Goal: Information Seeking & Learning: Check status

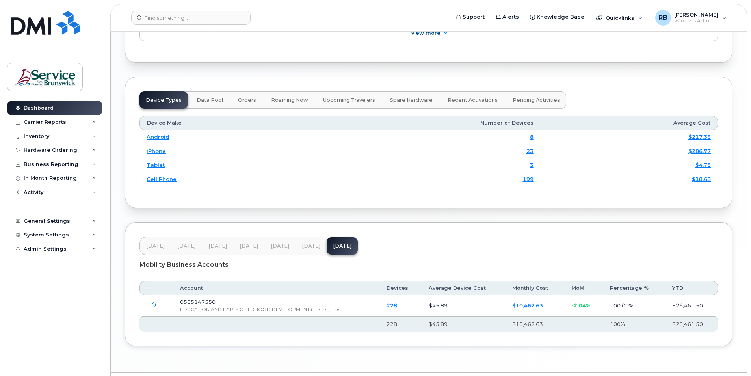
scroll to position [930, 0]
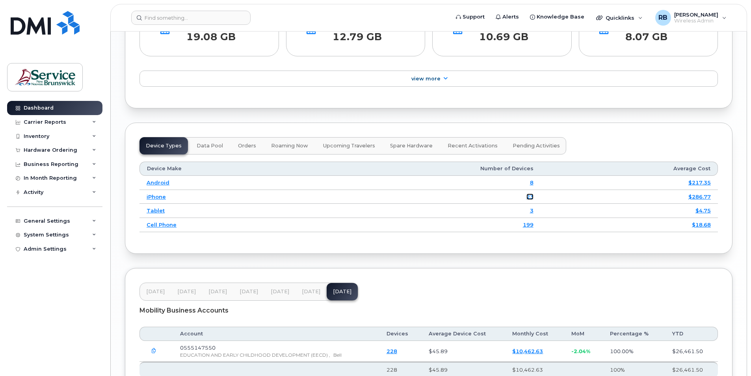
click at [529, 200] on link "23" at bounding box center [529, 196] width 7 height 6
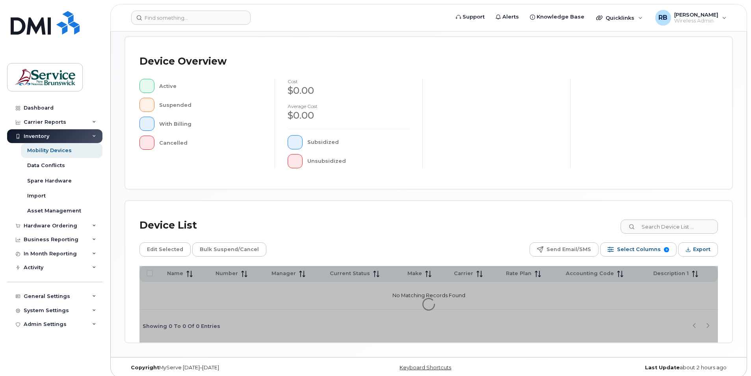
scroll to position [166, 0]
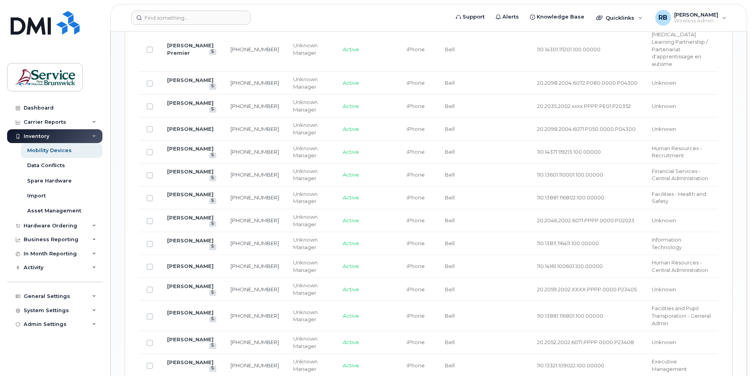
scroll to position [521, 0]
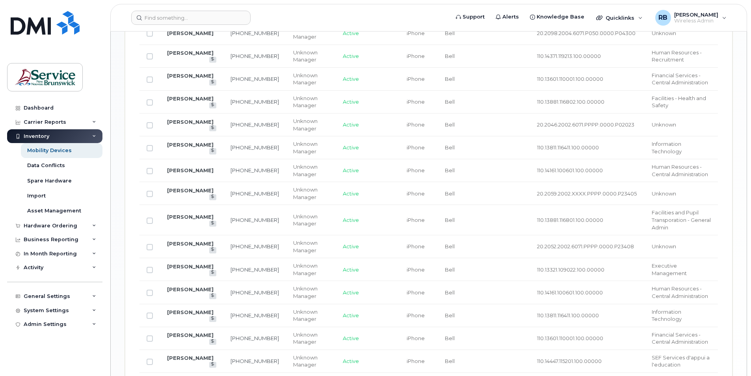
scroll to position [535, 0]
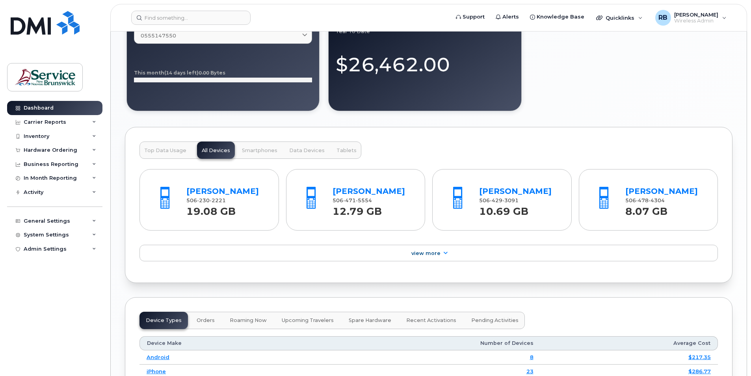
scroll to position [709, 0]
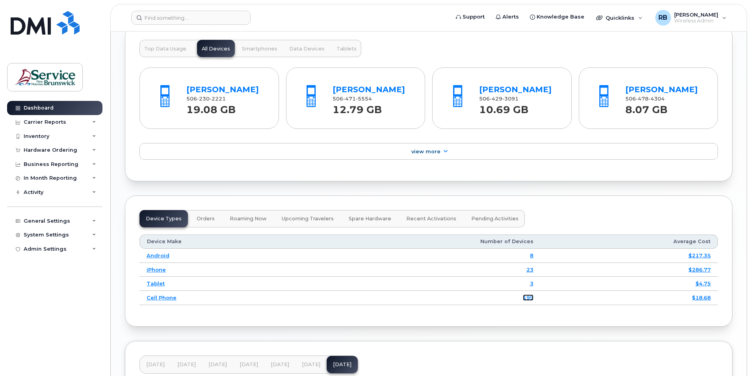
click at [530, 301] on link "199" at bounding box center [528, 297] width 11 height 6
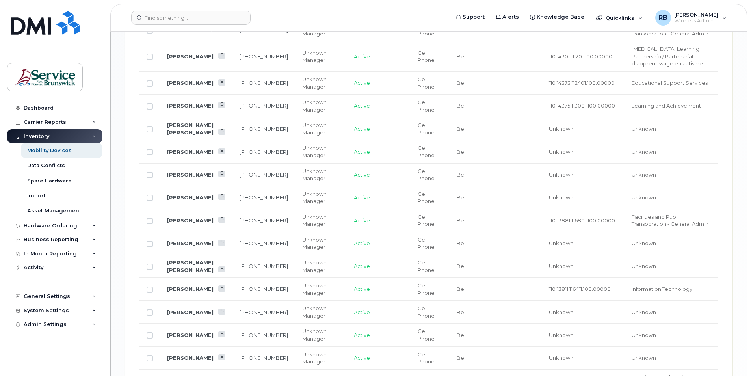
scroll to position [946, 0]
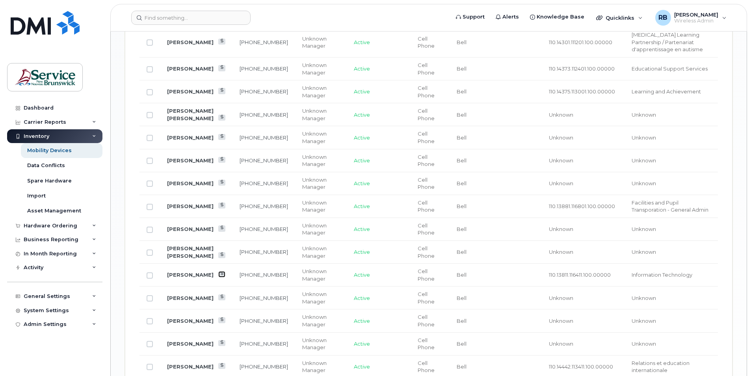
click at [220, 271] on icon at bounding box center [222, 273] width 4 height 4
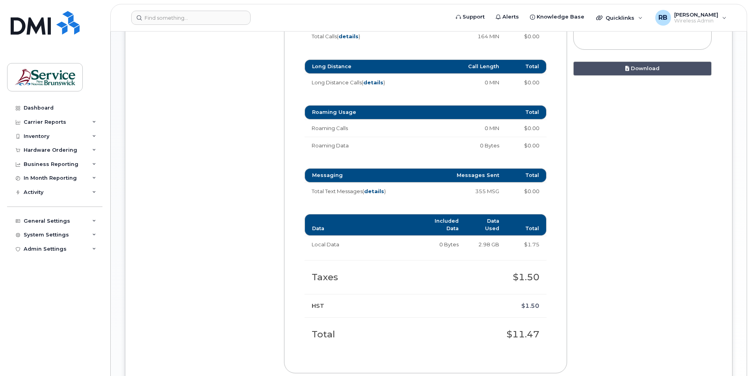
scroll to position [552, 0]
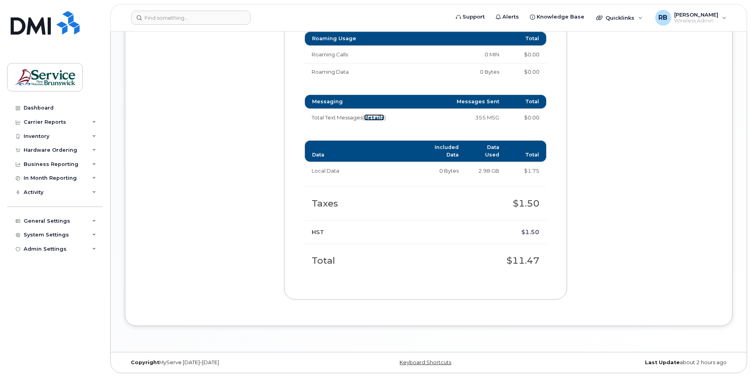
click at [380, 117] on strong "details" at bounding box center [374, 117] width 20 height 6
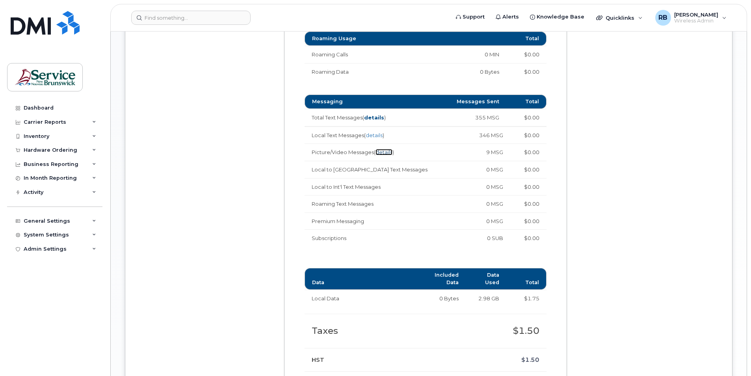
click at [390, 151] on link "details" at bounding box center [384, 152] width 17 height 6
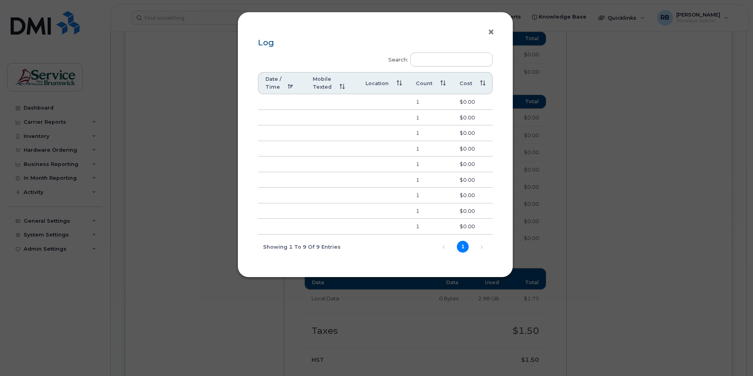
click at [490, 31] on button "×" at bounding box center [493, 32] width 11 height 12
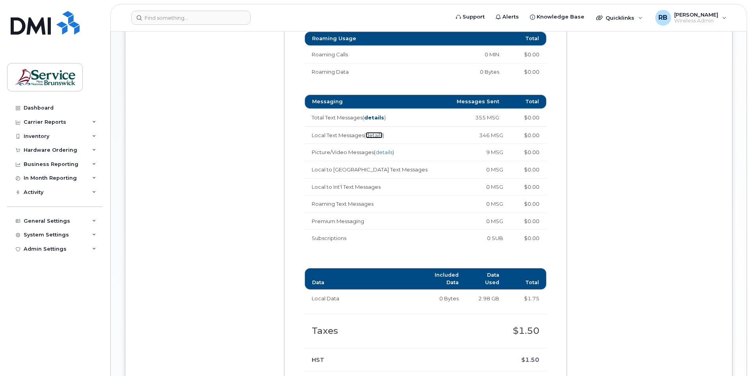
click at [377, 136] on link "details" at bounding box center [374, 135] width 17 height 6
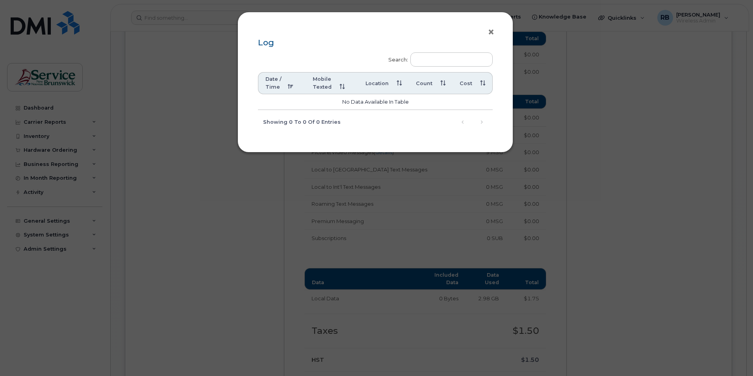
click at [489, 30] on button "×" at bounding box center [493, 32] width 11 height 12
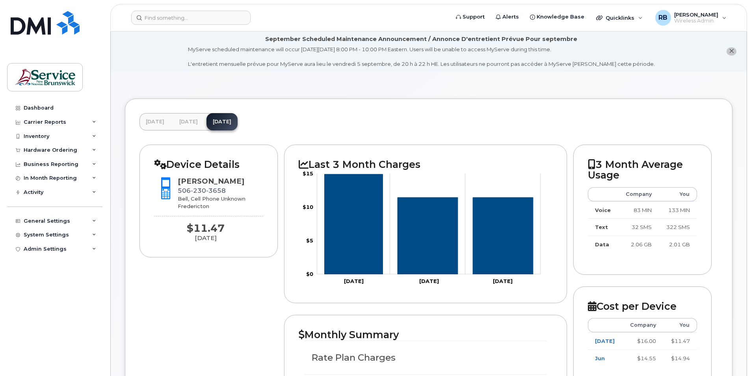
scroll to position [0, 0]
click at [32, 106] on div "Dashboard" at bounding box center [39, 108] width 30 height 6
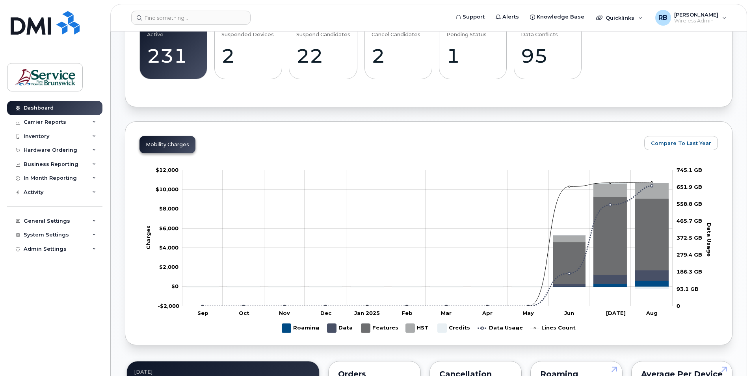
scroll to position [315, 0]
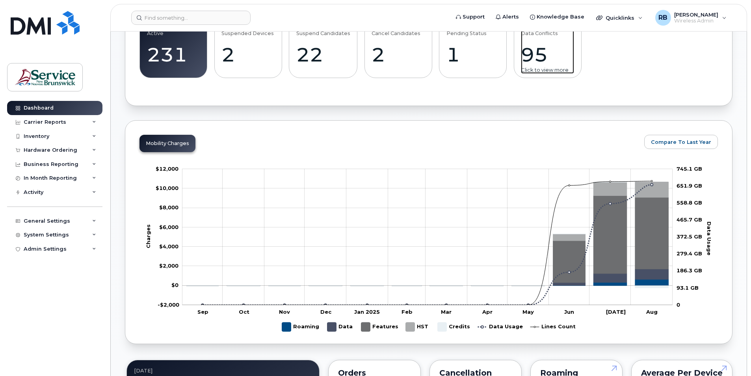
click at [539, 52] on div "95" at bounding box center [547, 54] width 53 height 23
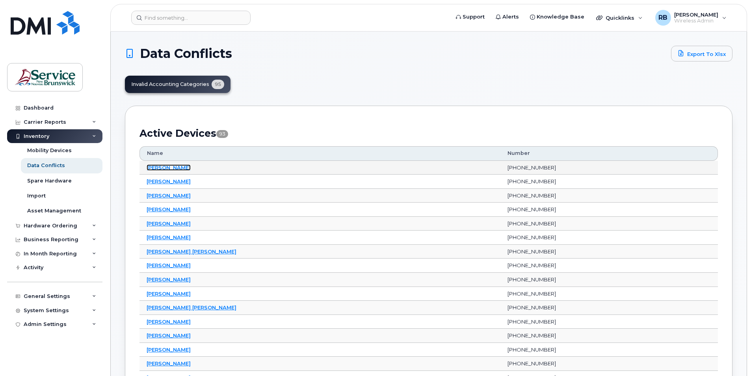
click at [167, 166] on link "[PERSON_NAME]" at bounding box center [169, 167] width 44 height 6
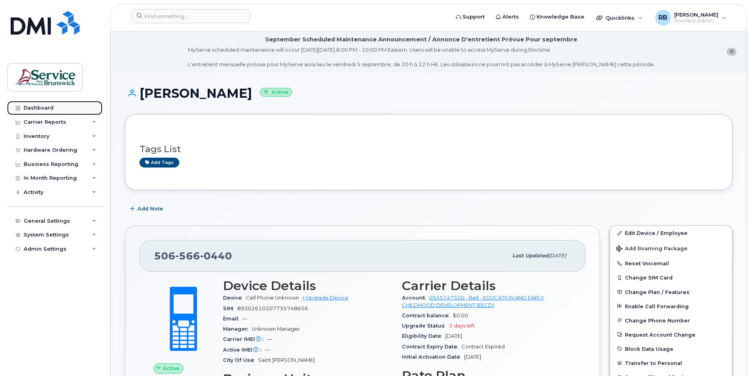
click at [41, 106] on div "Dashboard" at bounding box center [39, 108] width 30 height 6
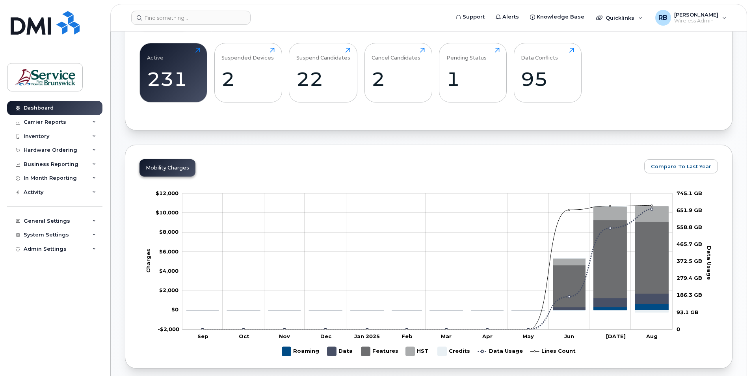
scroll to position [276, 0]
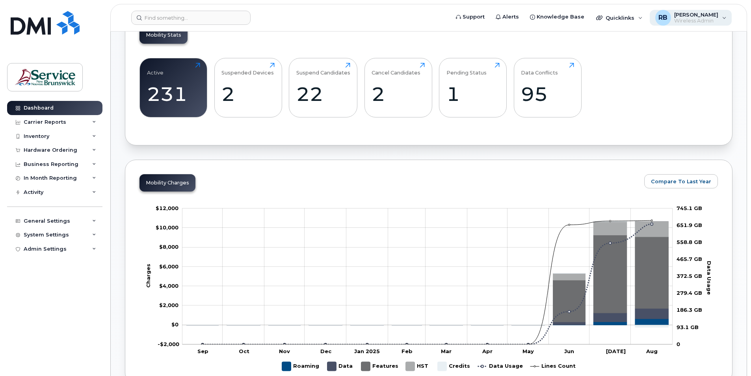
click at [725, 15] on div "RB [PERSON_NAME] Wireless Admin" at bounding box center [691, 18] width 82 height 16
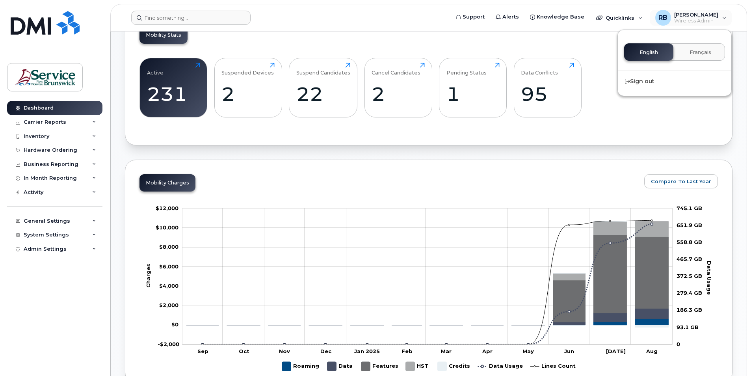
click at [405, 19] on form at bounding box center [287, 18] width 313 height 14
